Goal: Transaction & Acquisition: Purchase product/service

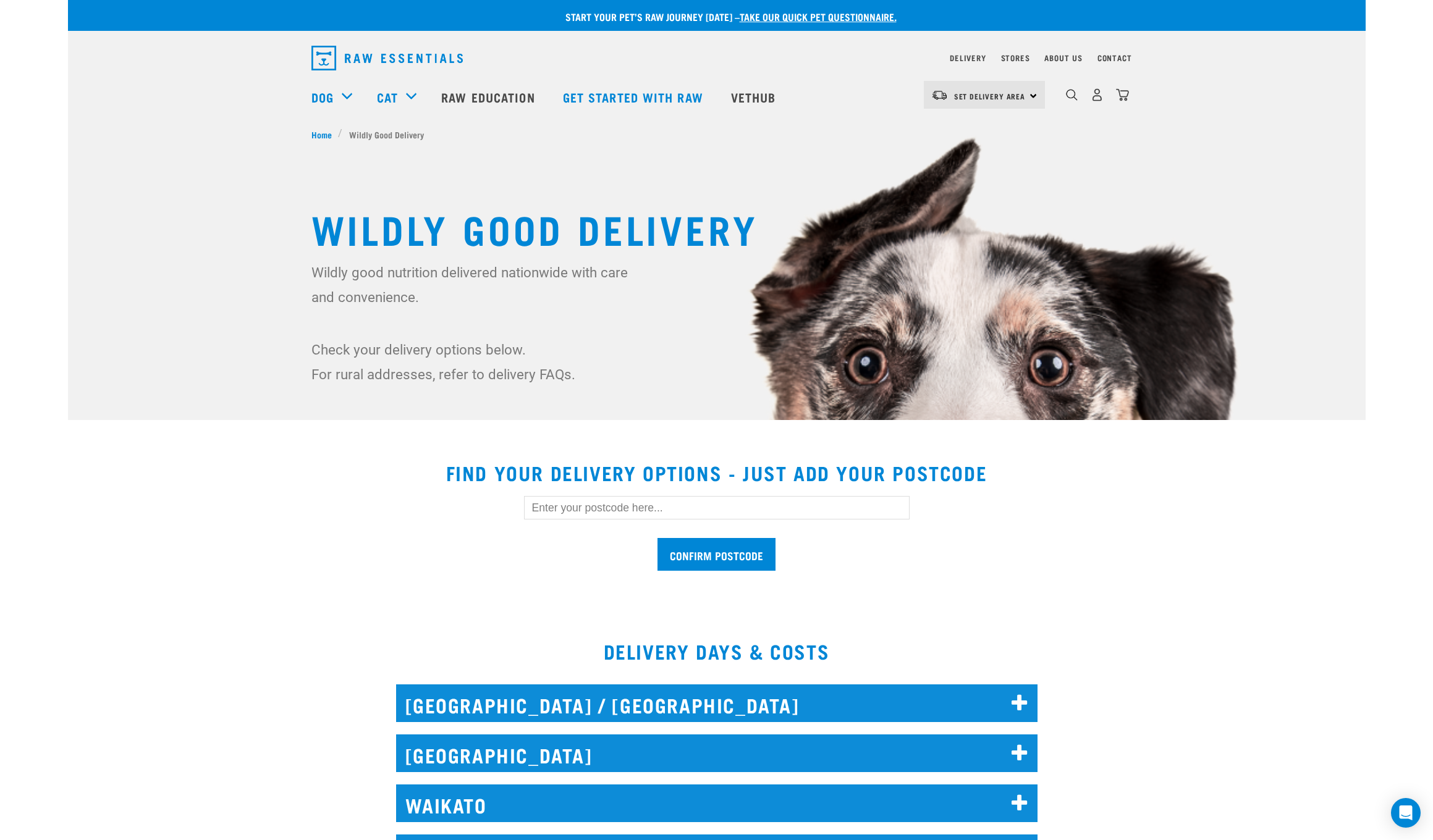
drag, startPoint x: 711, startPoint y: 512, endPoint x: 716, endPoint y: 506, distance: 7.8
click at [636, 321] on input "text" at bounding box center [716, 508] width 385 height 24
click at [636, 321] on input "Confirm postcode" at bounding box center [716, 554] width 118 height 33
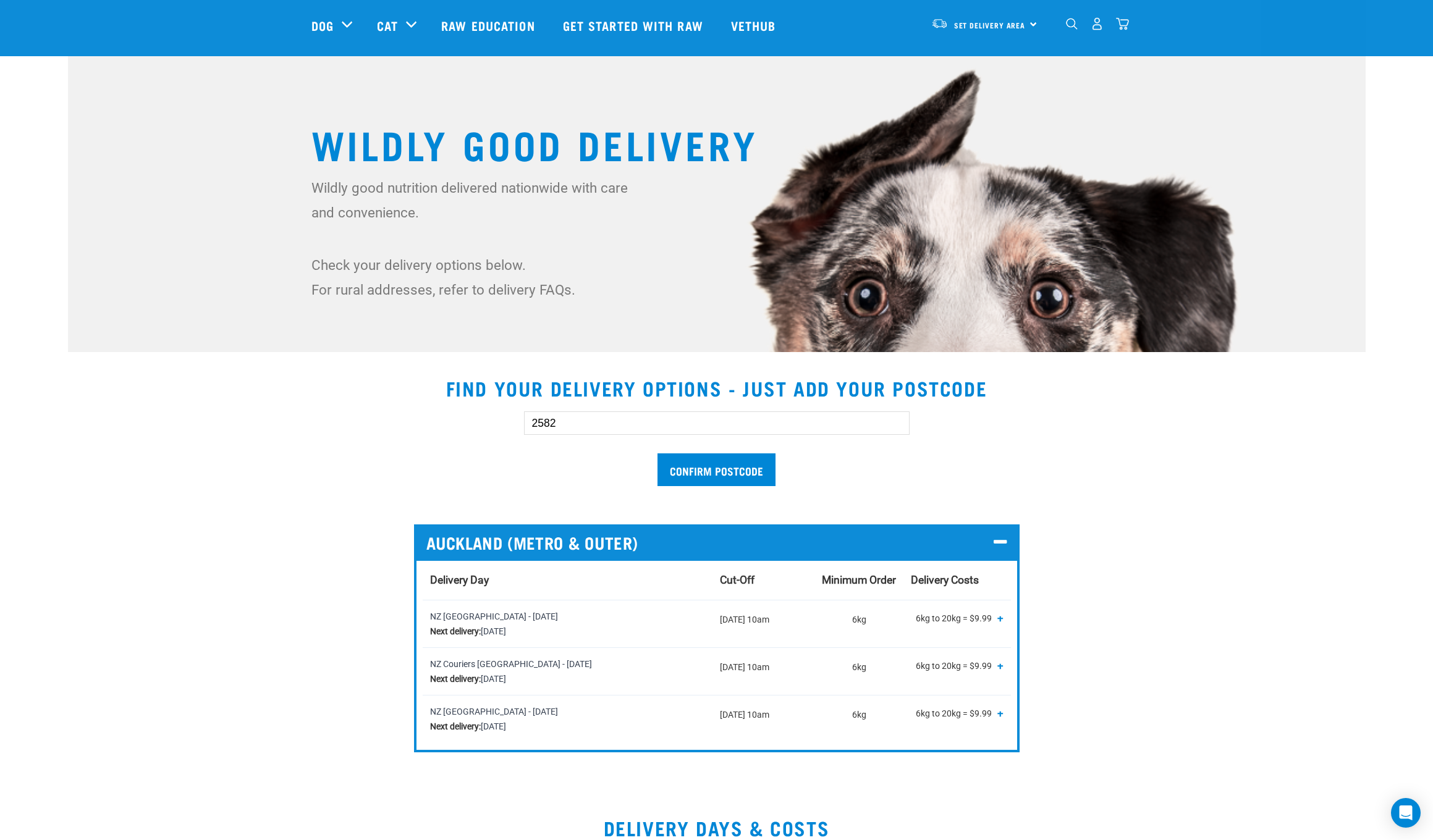
scroll to position [70, 0]
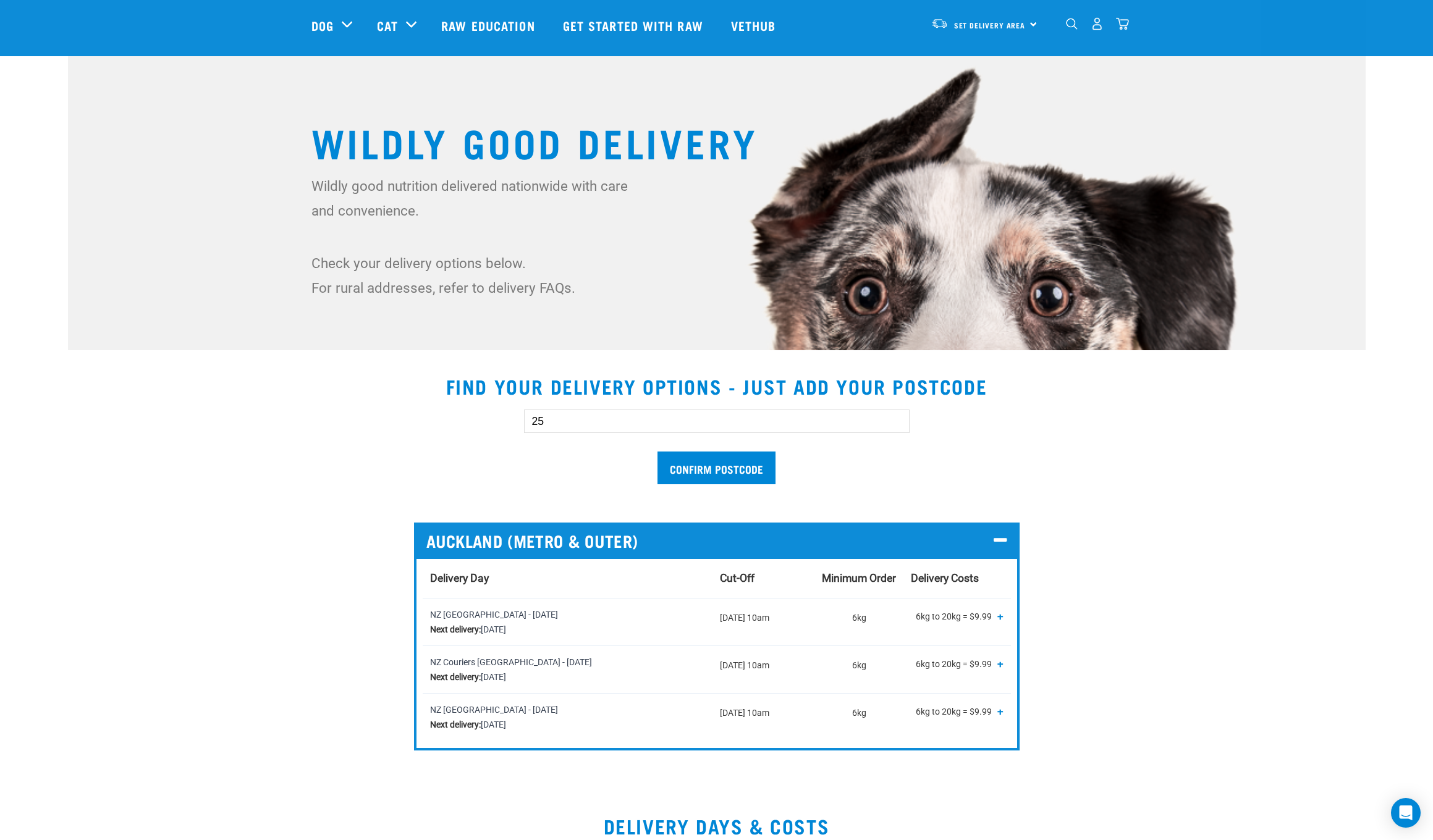
type input "2"
type input "2104"
click at [636, 321] on input "Confirm postcode" at bounding box center [716, 467] width 118 height 33
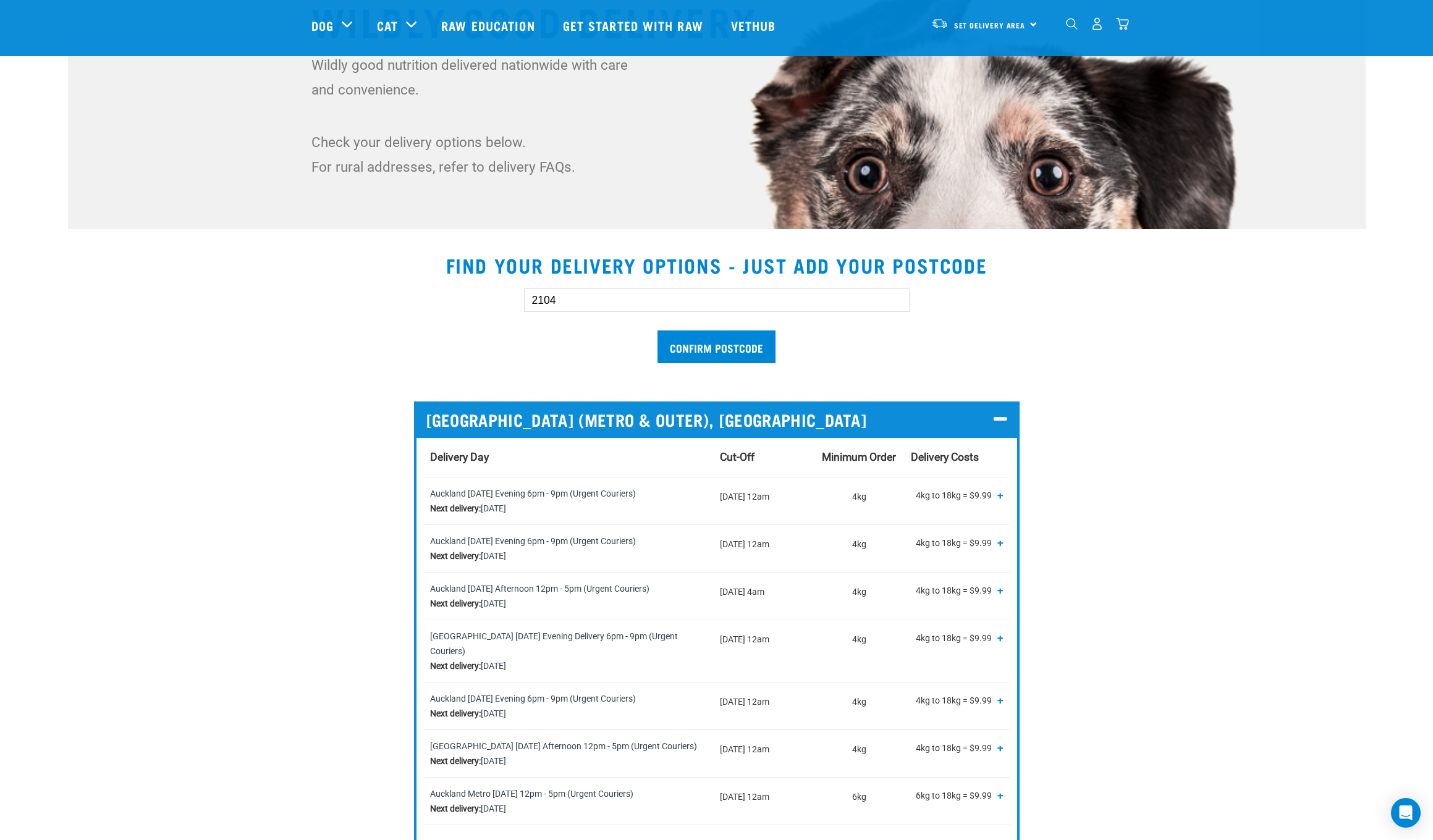
scroll to position [199, 0]
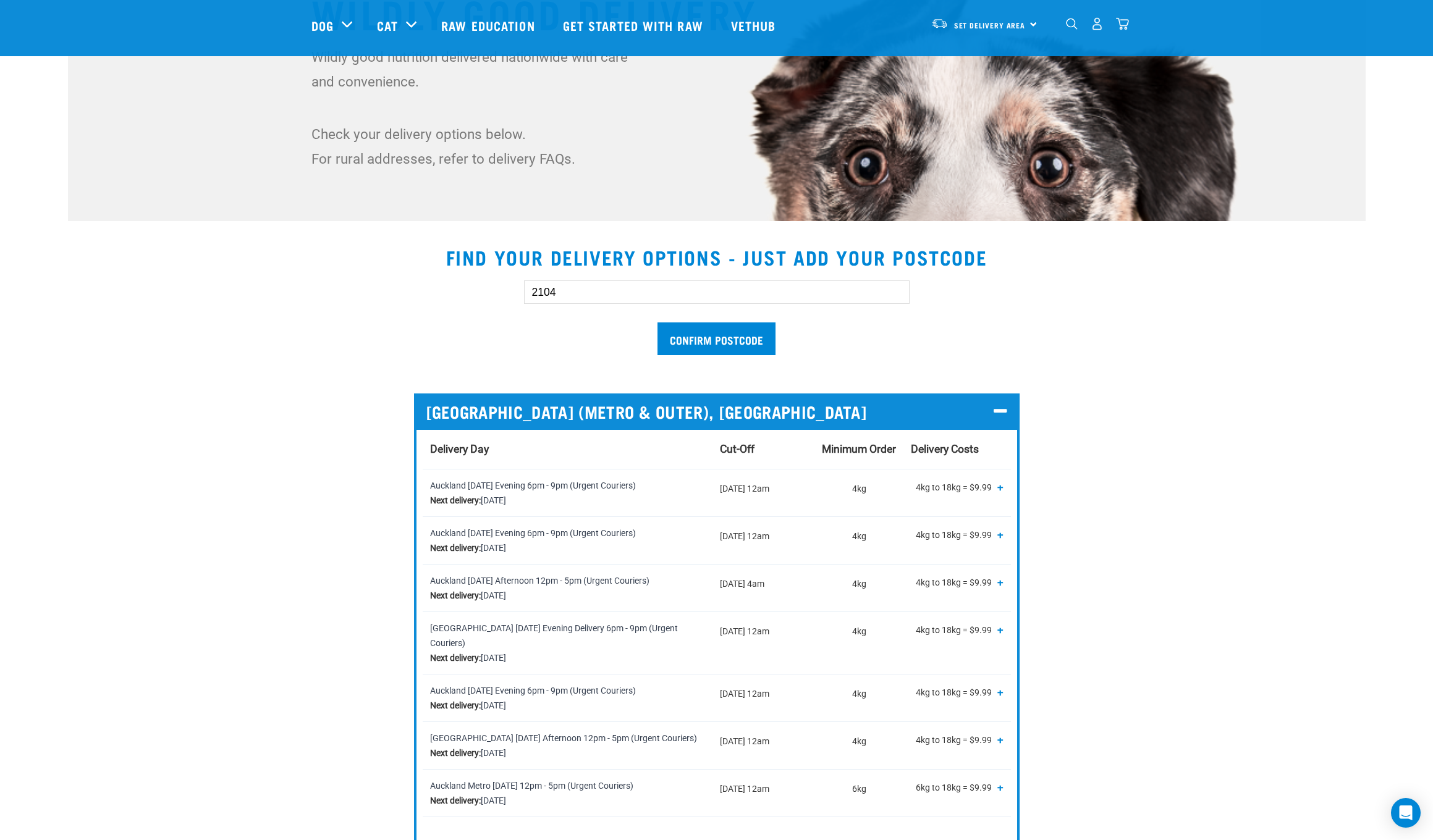
click at [636, 321] on span "+" at bounding box center [1000, 487] width 6 height 12
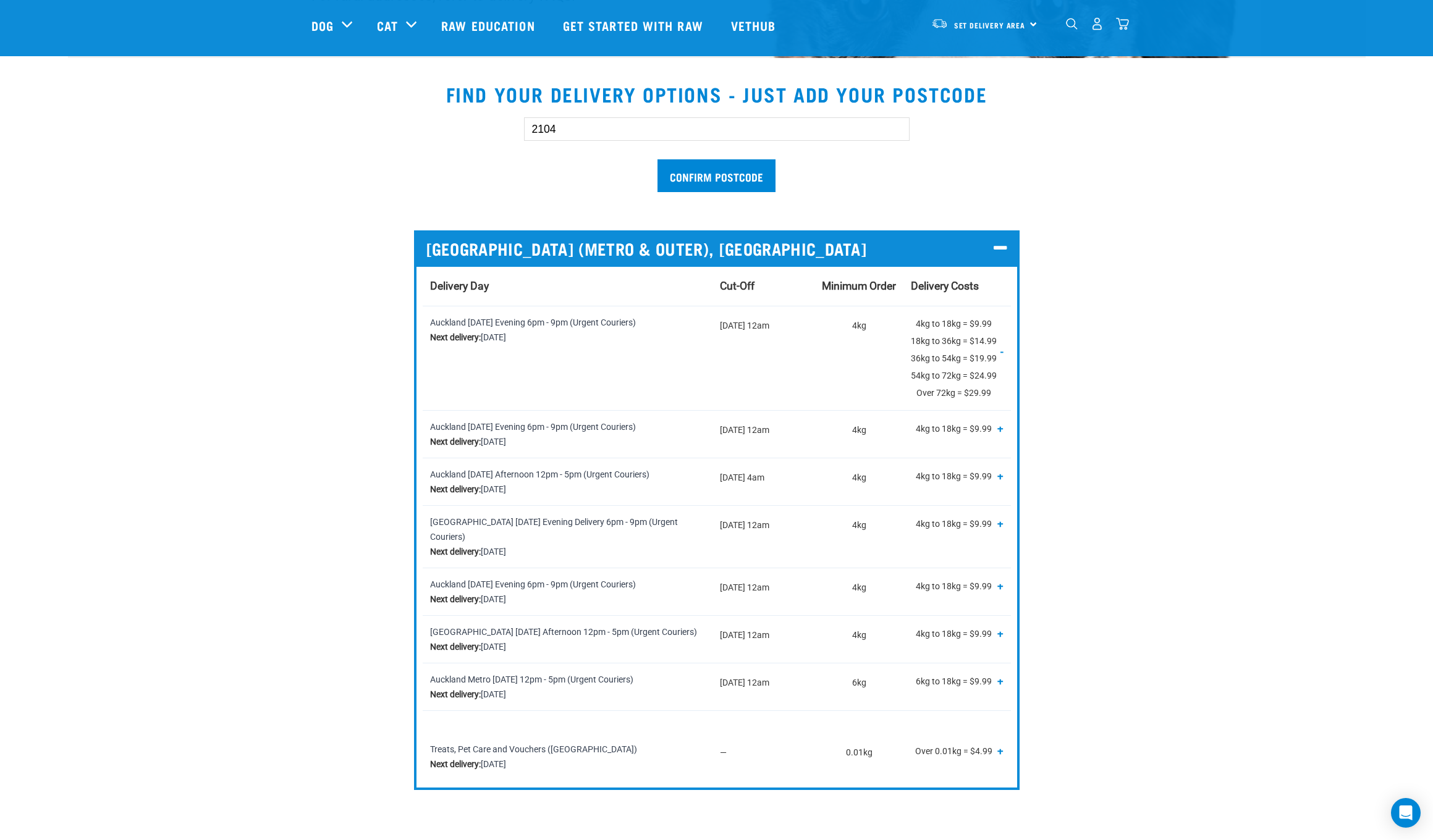
scroll to position [362, 0]
click at [636, 321] on td "Auckland Monday Evening 6pm - 9pm (Urgent Couriers) Next delivery: Monday, 22 S…" at bounding box center [567, 358] width 290 height 104
click at [636, 28] on div "0" at bounding box center [1097, 24] width 63 height 28
click at [636, 28] on img "dropdown navigation" at bounding box center [1071, 23] width 11 height 11
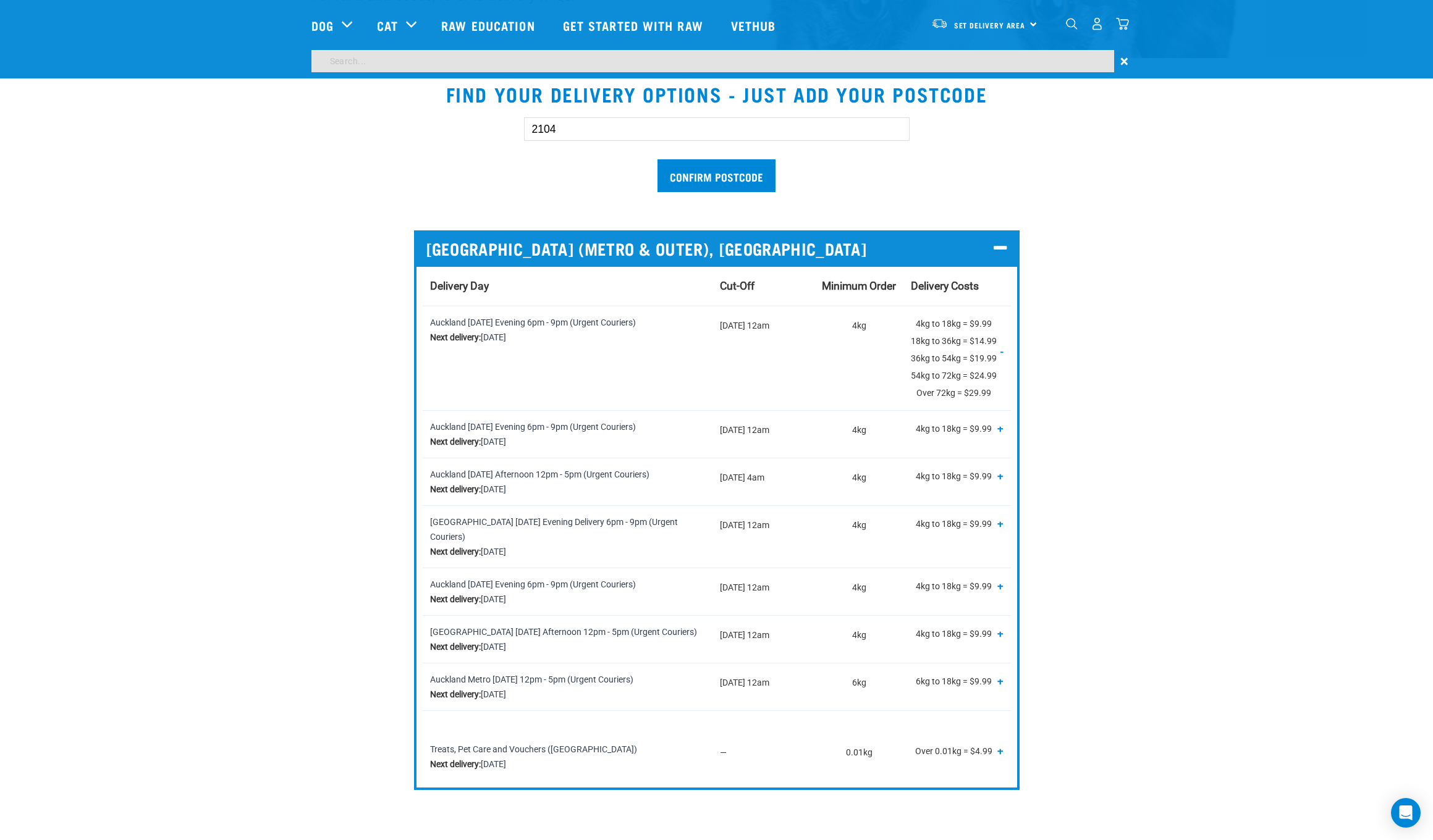
click at [636, 56] on input "search" at bounding box center [713, 61] width 802 height 22
type input "salmon"
click at [636, 211] on section "Find your delivery options - just add your postcode 2104 Confirm postcode AUCKL…" at bounding box center [716, 441] width 1297 height 747
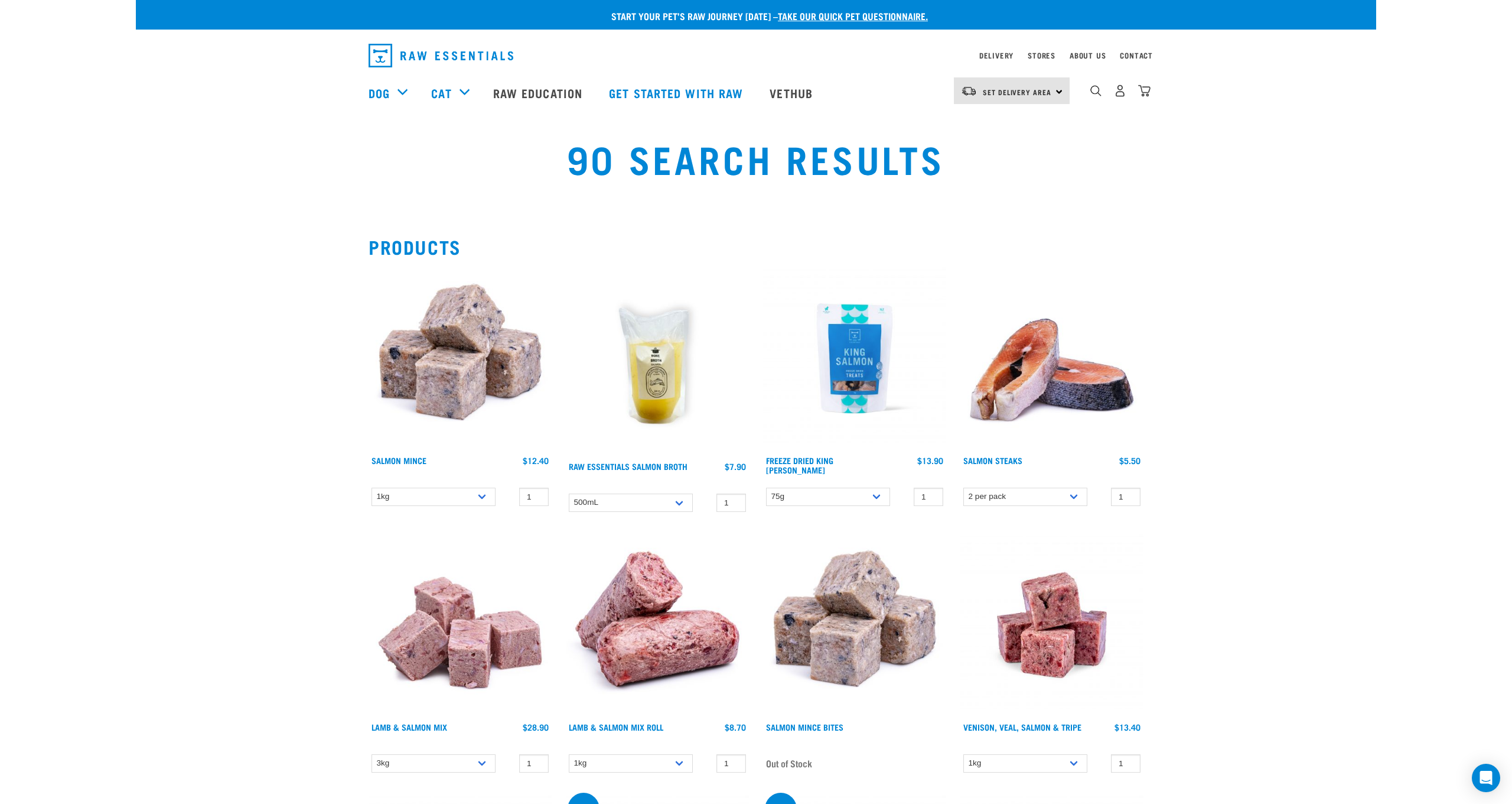
click at [855, 401] on img at bounding box center [854, 358] width 183 height 183
click at [802, 459] on link "Freeze Dried King [PERSON_NAME]" at bounding box center [800, 465] width 67 height 13
click at [872, 325] on img at bounding box center [854, 358] width 183 height 183
click at [833, 458] on link "Freeze Dried King Salmon" at bounding box center [800, 465] width 67 height 13
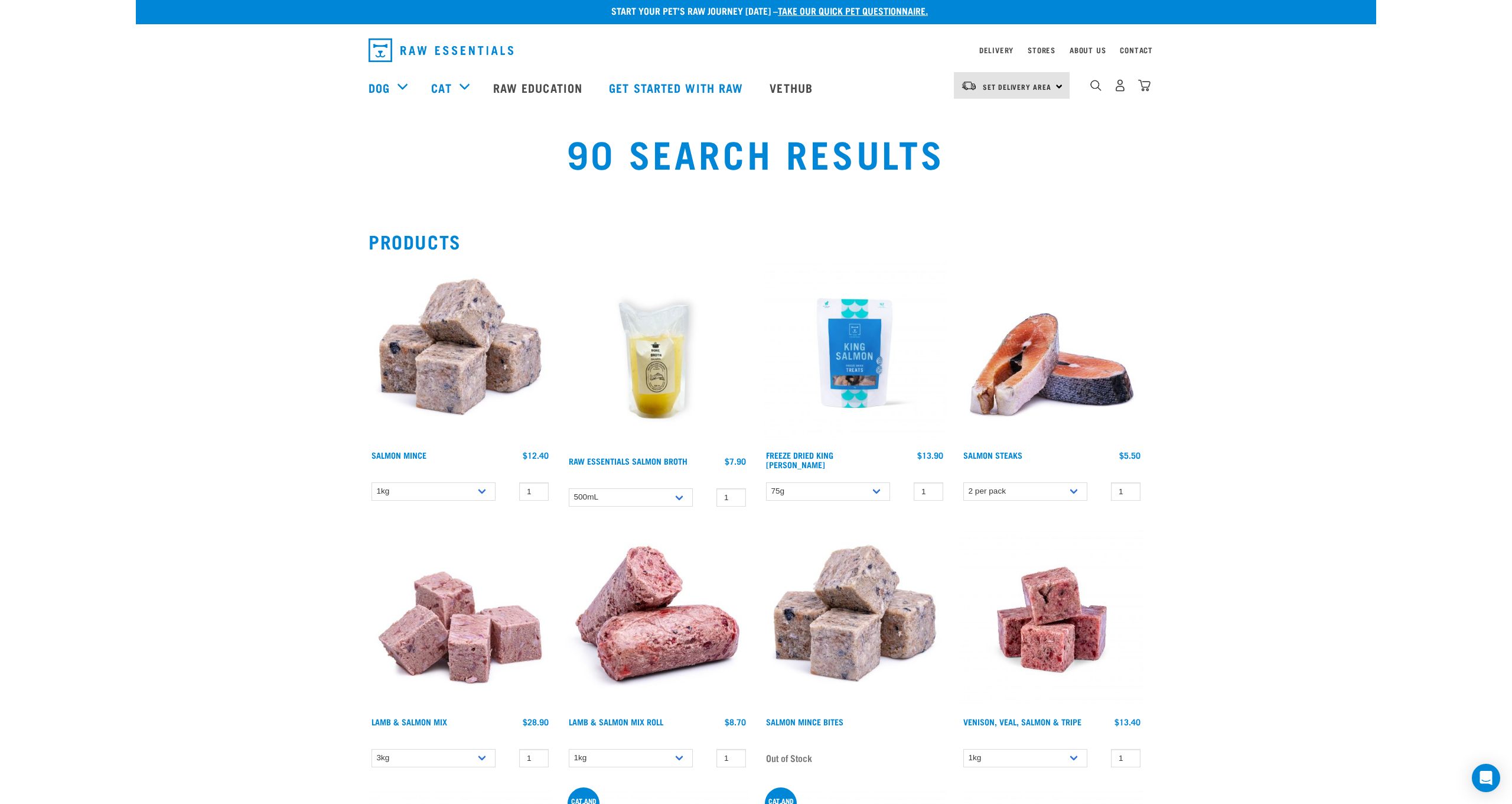
scroll to position [6, 0]
click at [402, 456] on link "Salmon Mince" at bounding box center [399, 454] width 55 height 4
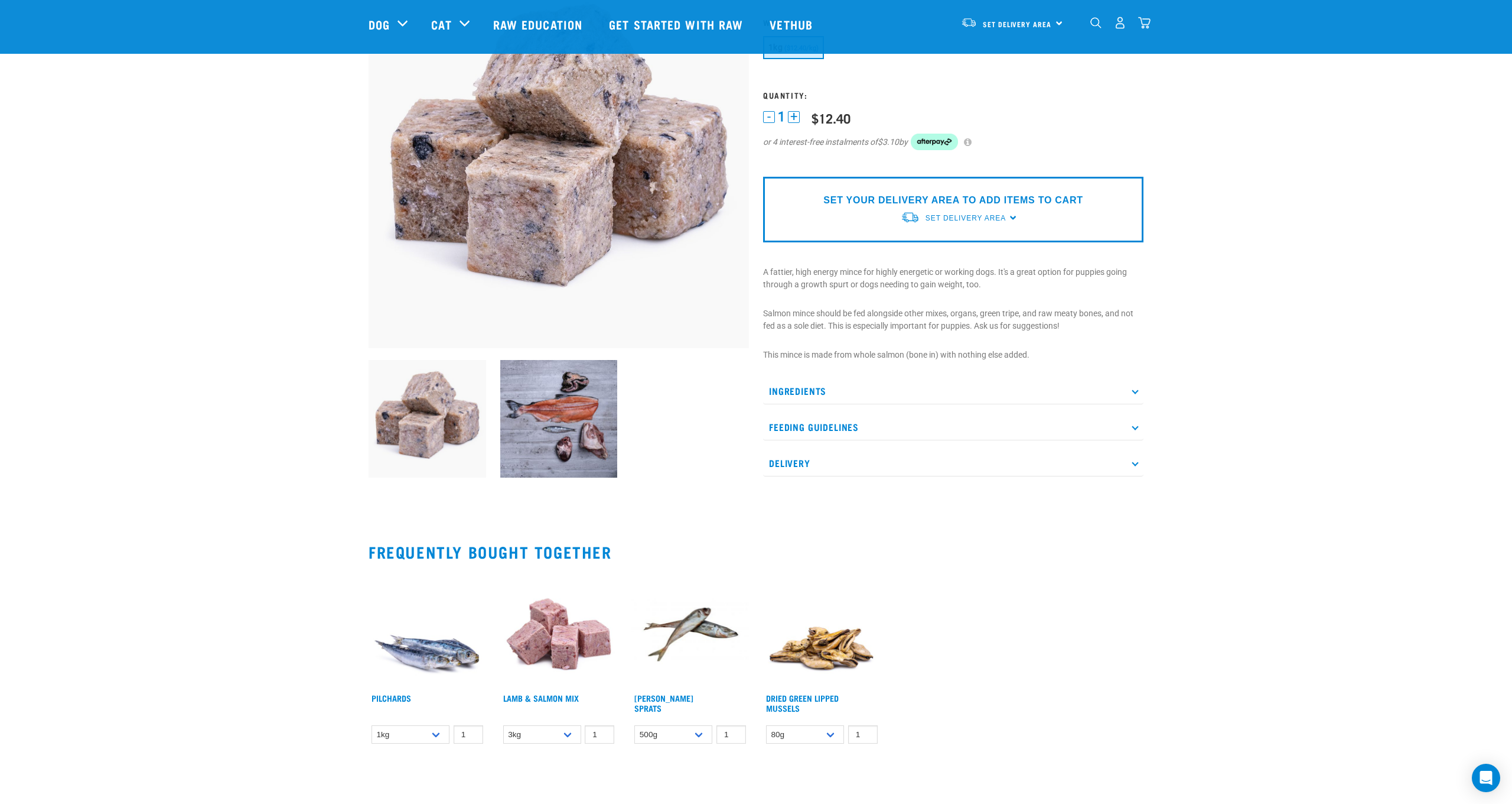
scroll to position [185, 0]
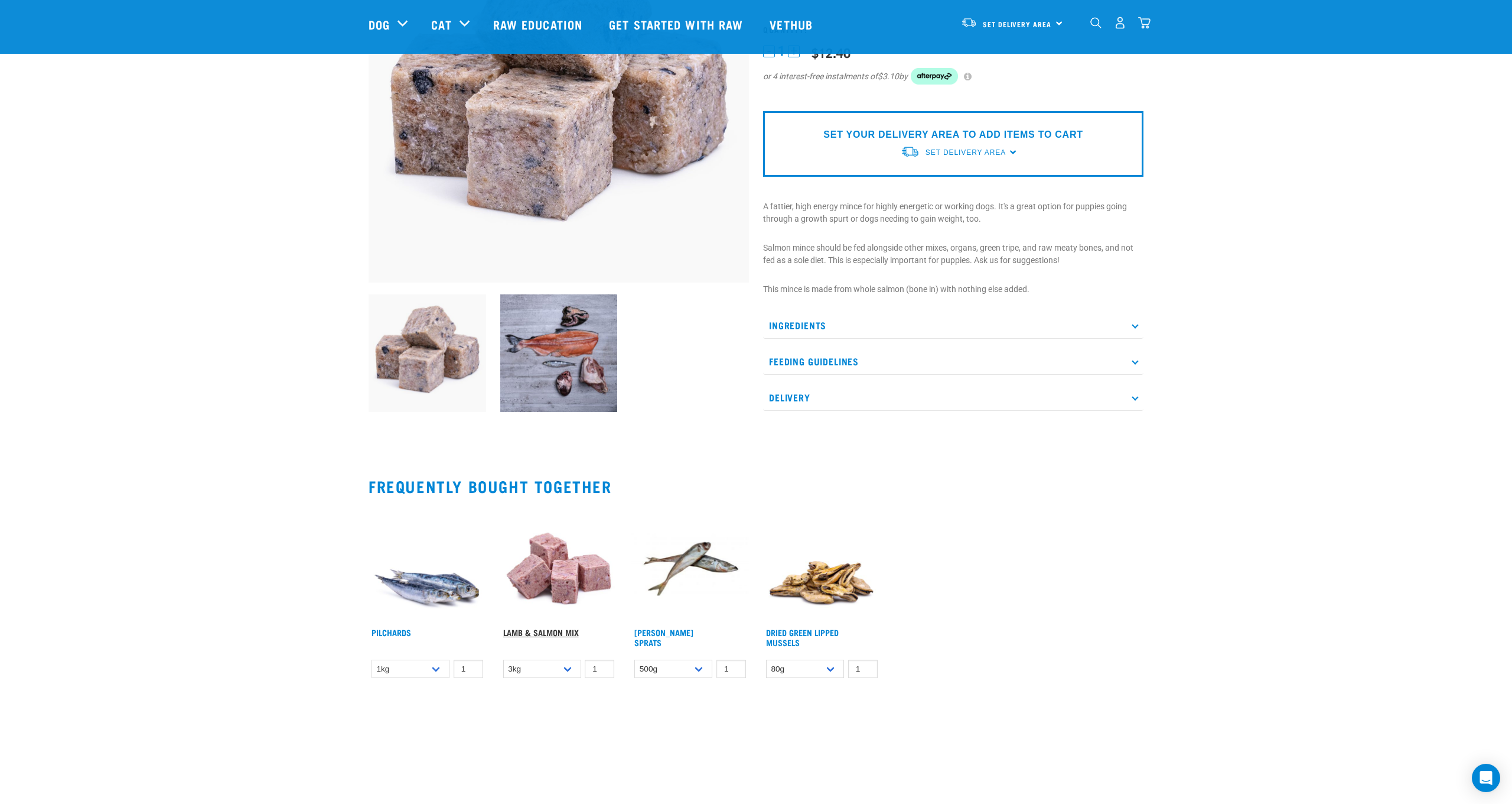
click at [552, 634] on link "Lamb & Salmon Mix" at bounding box center [541, 632] width 76 height 4
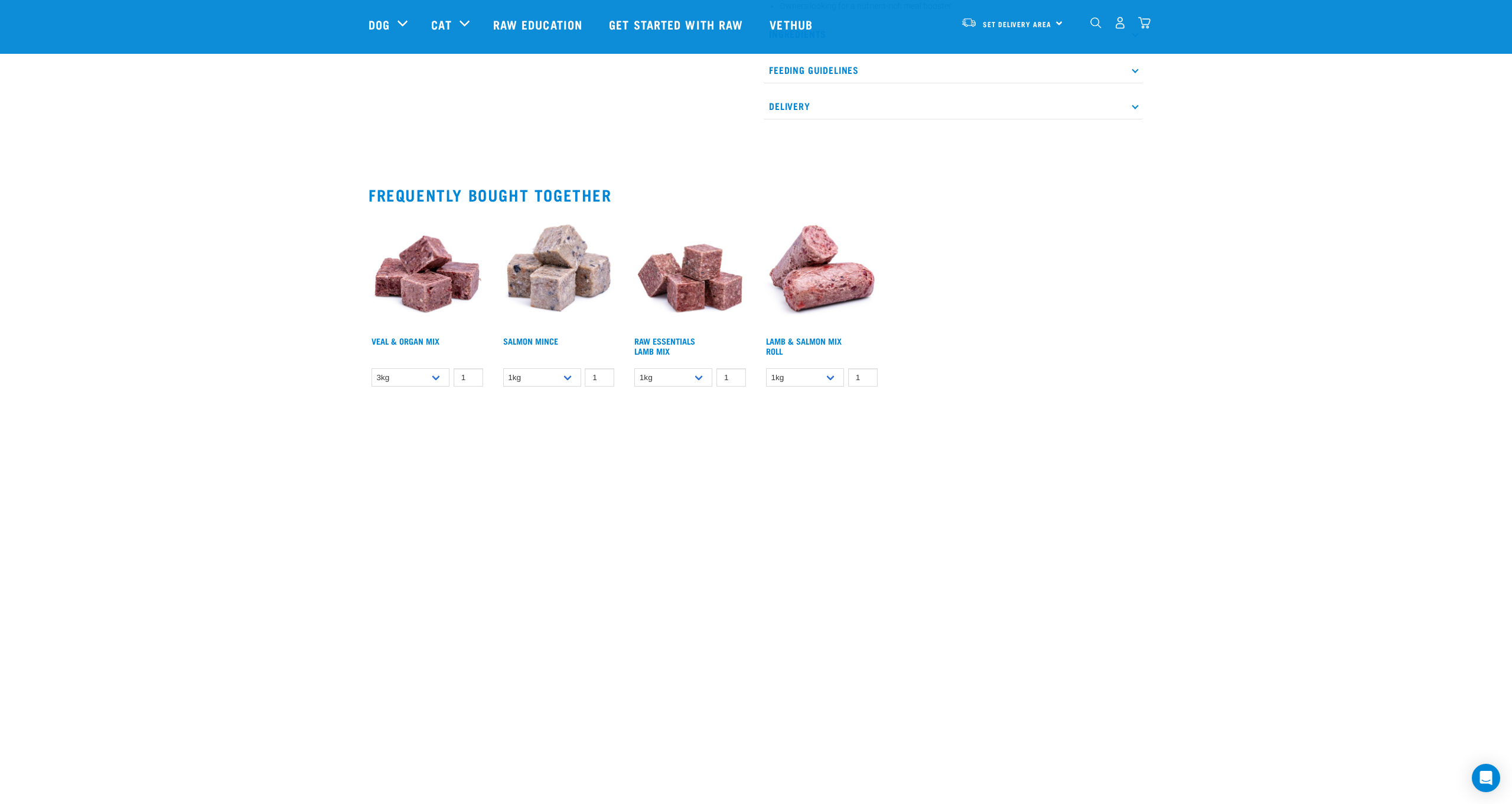
scroll to position [879, 0]
